Goal: Task Accomplishment & Management: Complete application form

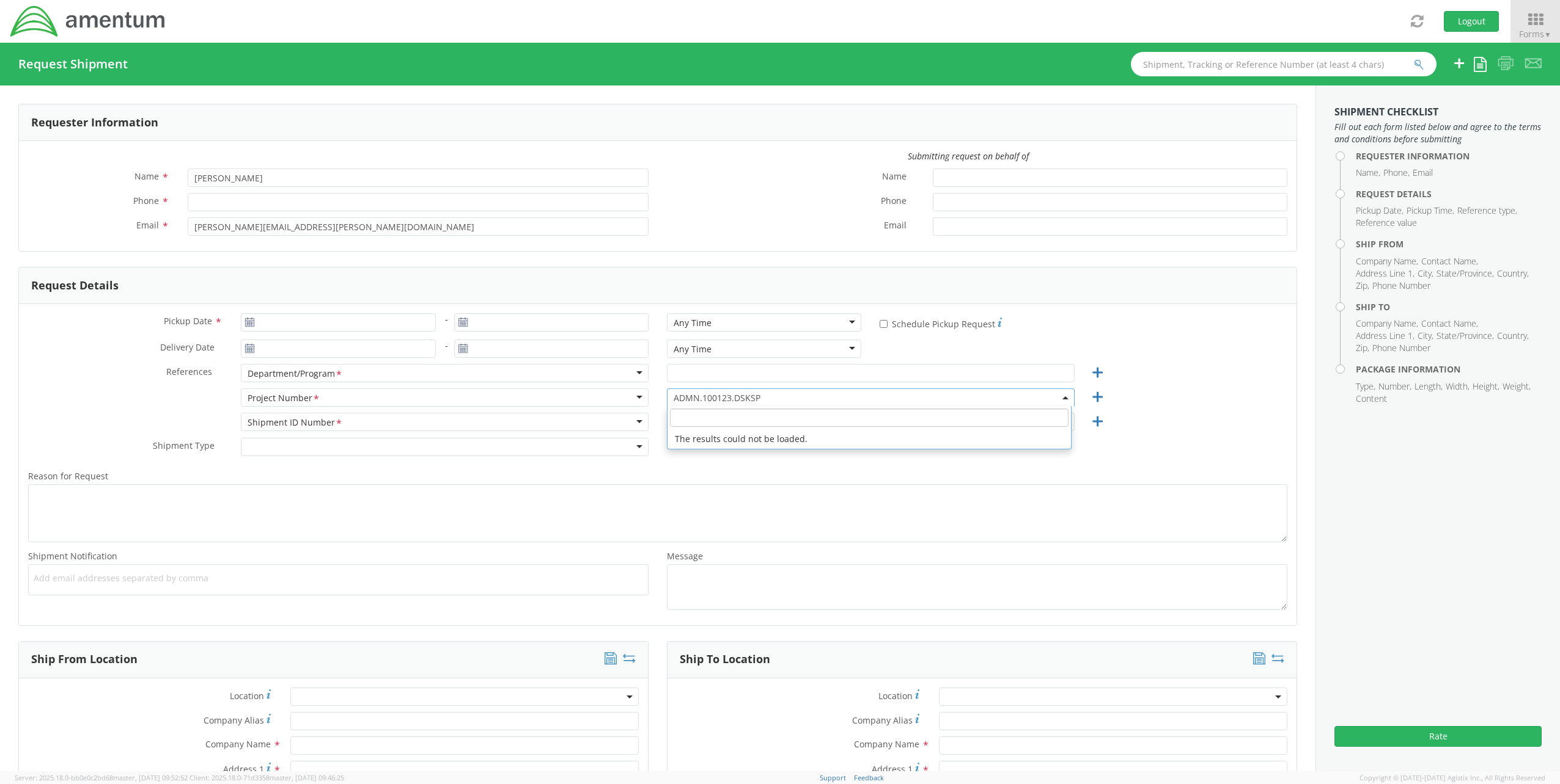
click at [774, 399] on span "ADMN.100123.DSKSP" at bounding box center [871, 398] width 394 height 12
type input "[PERSON_NAME]"
type input "[PERSON_NAME][EMAIL_ADDRESS][PERSON_NAME][DOMAIN_NAME]"
click at [719, 395] on span at bounding box center [871, 398] width 407 height 19
select select "ADMN.100123.DSKSP"
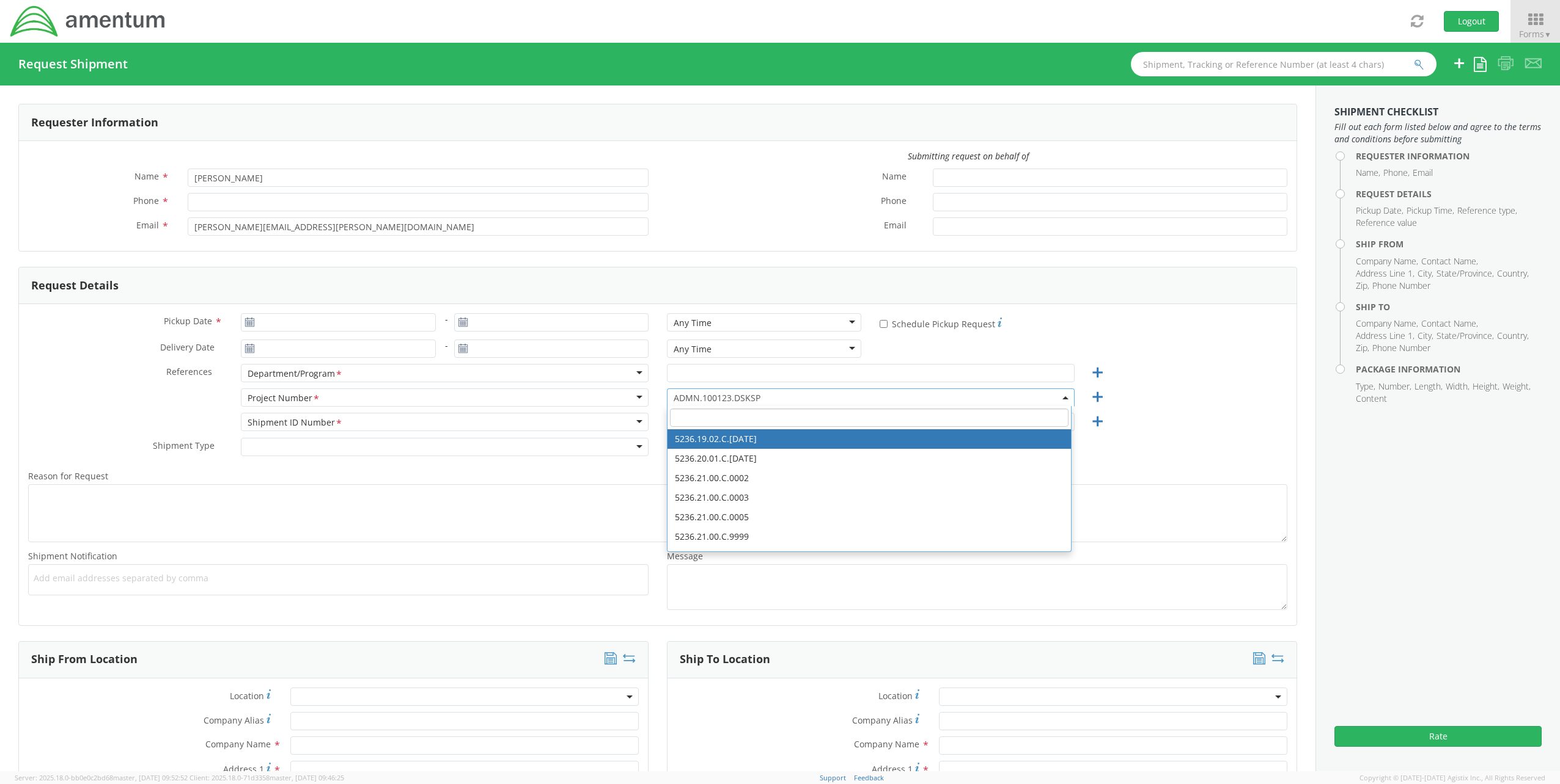
click at [711, 423] on input "search" at bounding box center [869, 418] width 399 height 19
paste input "EJIE.100043.ZR12C"
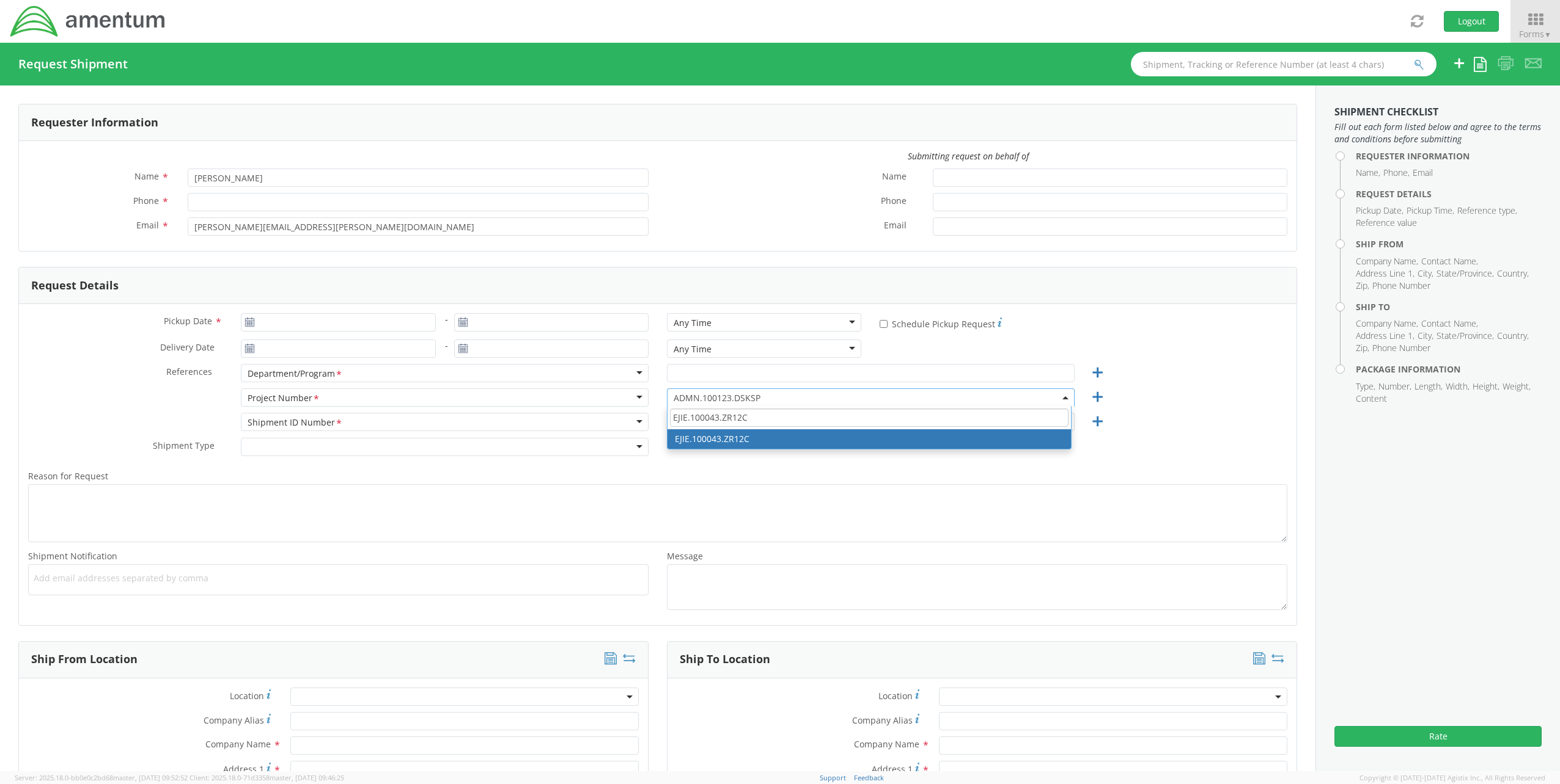
type input "EJIE.100043.ZR12C"
